Goal: Navigation & Orientation: Find specific page/section

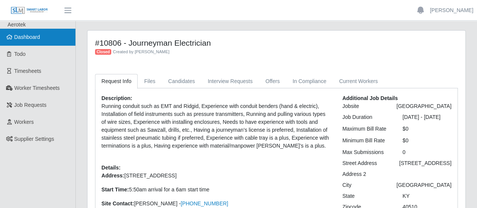
click at [29, 42] on link "Dashboard" at bounding box center [37, 37] width 75 height 17
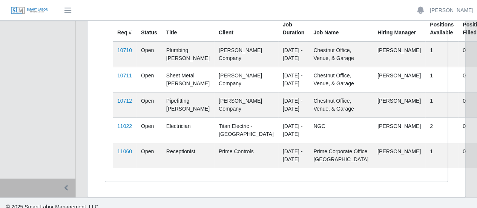
scroll to position [47, 0]
